Goal: Information Seeking & Learning: Learn about a topic

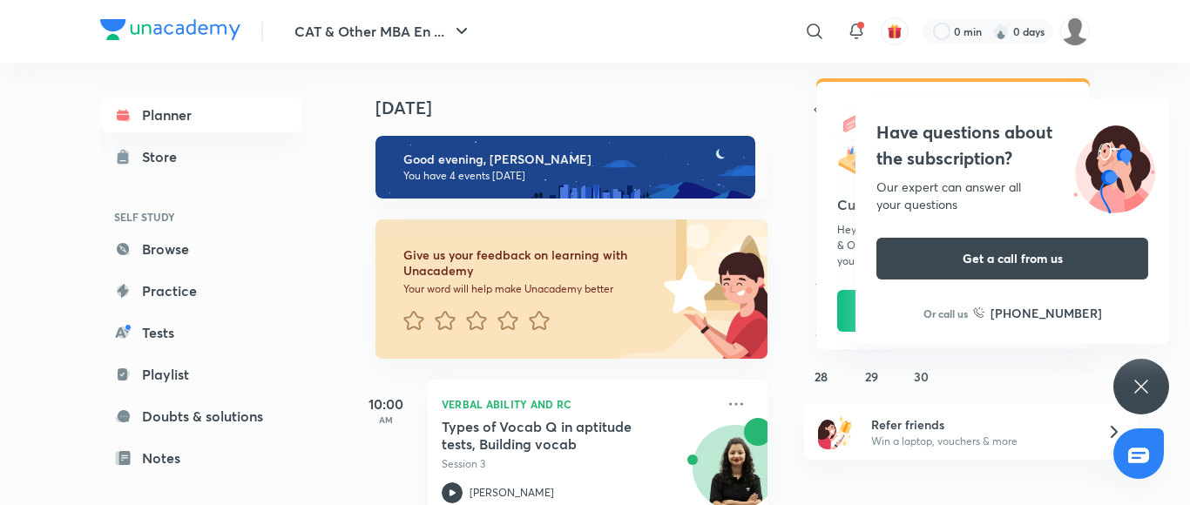
click at [1141, 369] on div "Have questions about the subscription? Our expert can answer all your questions…" at bounding box center [1141, 387] width 56 height 56
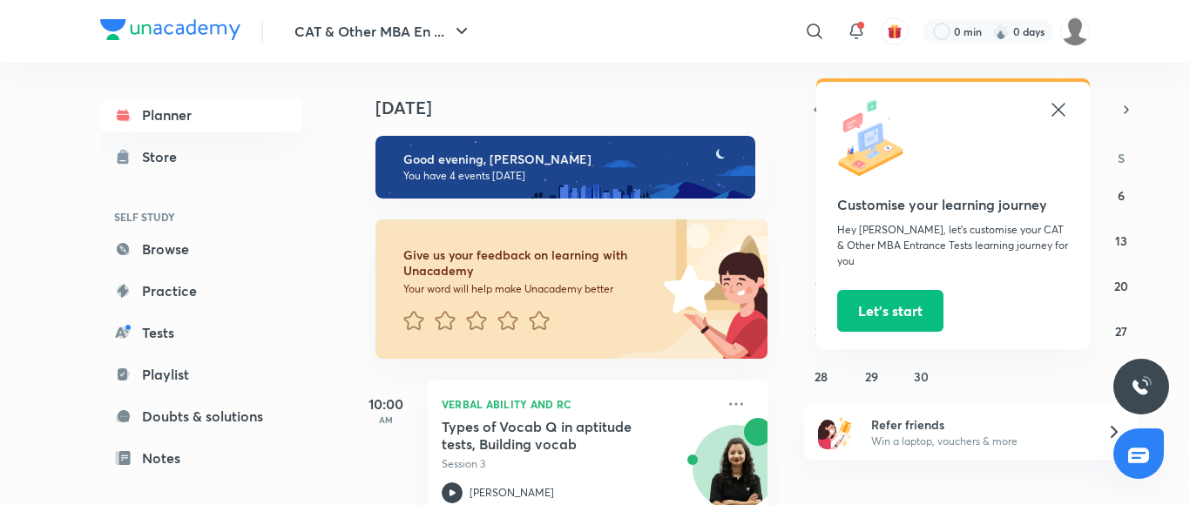
click at [1058, 111] on icon at bounding box center [1058, 109] width 21 height 21
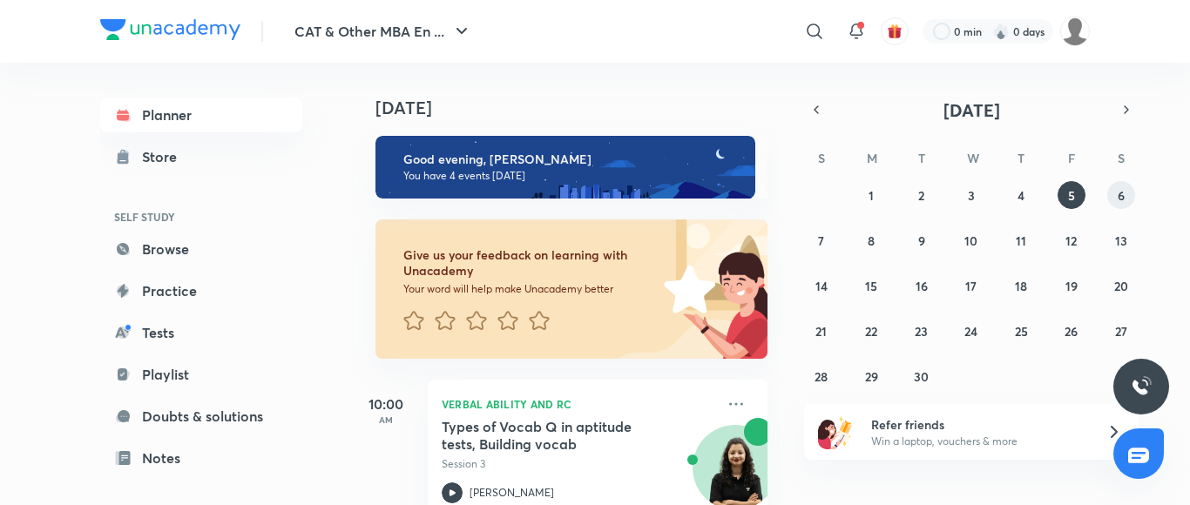
click at [1123, 194] on abbr "6" at bounding box center [1120, 195] width 7 height 17
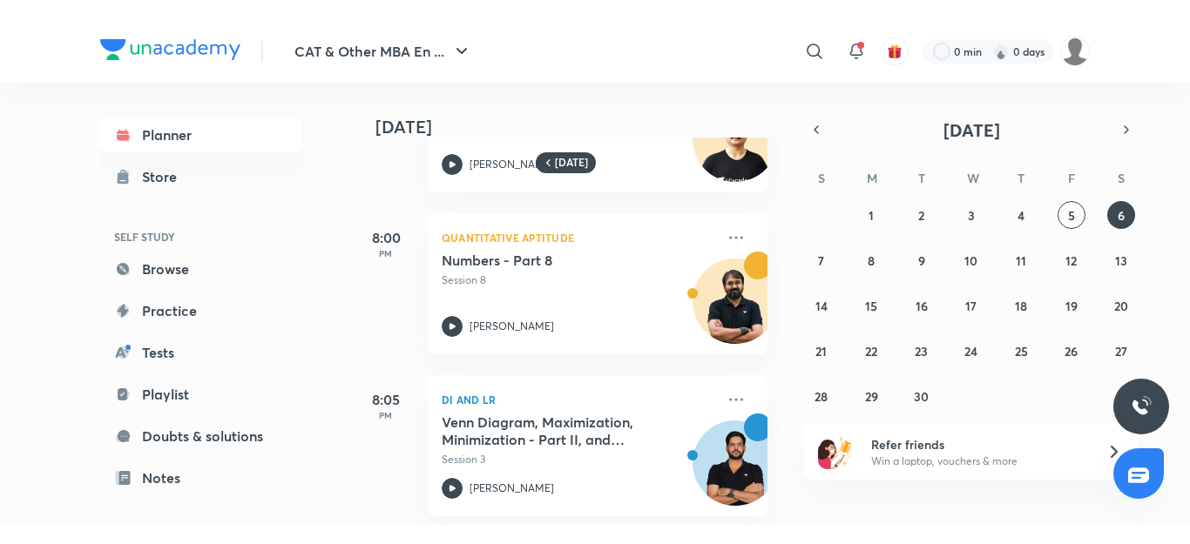
scroll to position [128, 0]
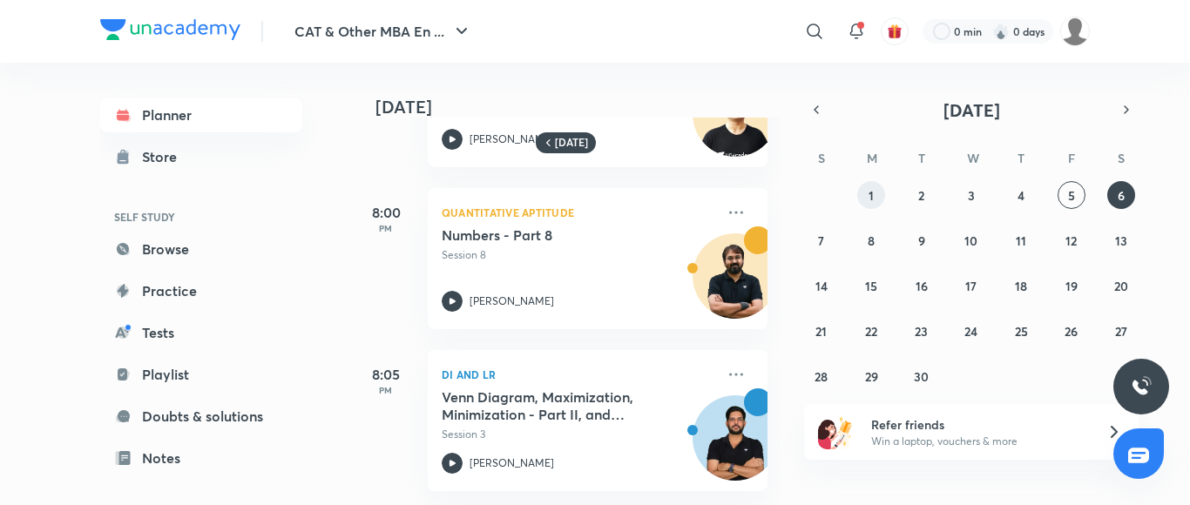
click at [868, 195] on abbr "1" at bounding box center [870, 195] width 5 height 17
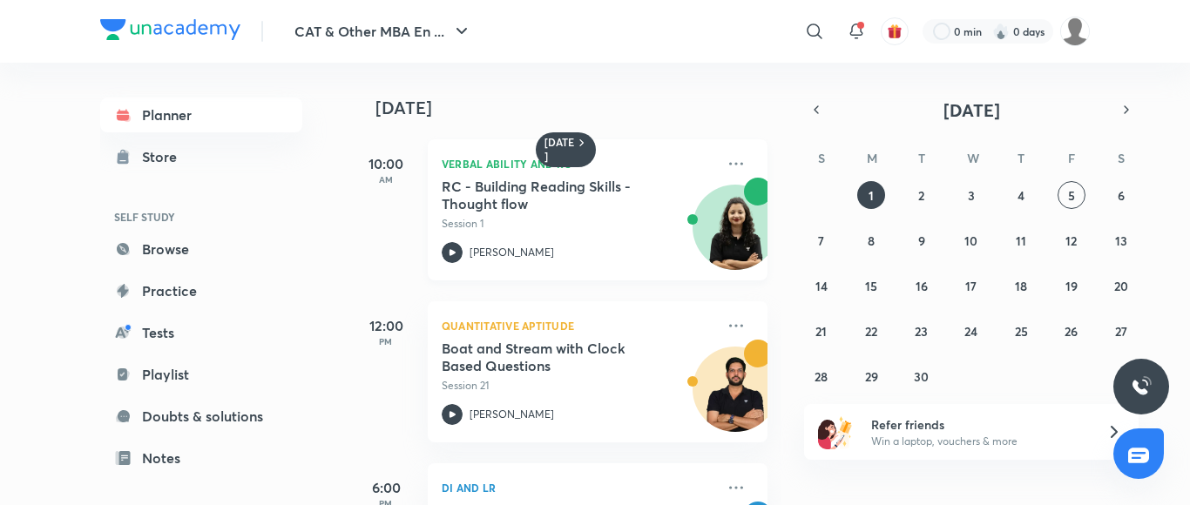
click at [447, 246] on icon at bounding box center [452, 252] width 21 height 21
